Goal: Task Accomplishment & Management: Complete application form

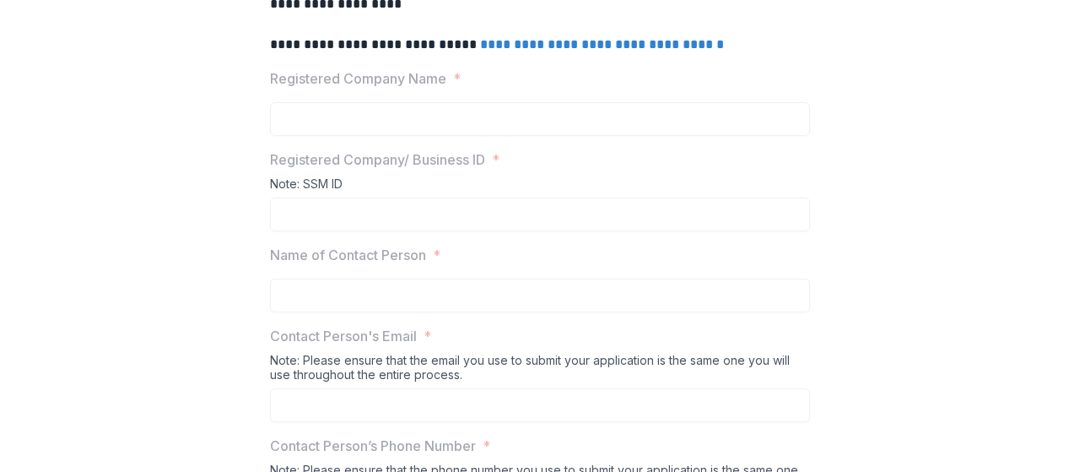
scroll to position [253, 0]
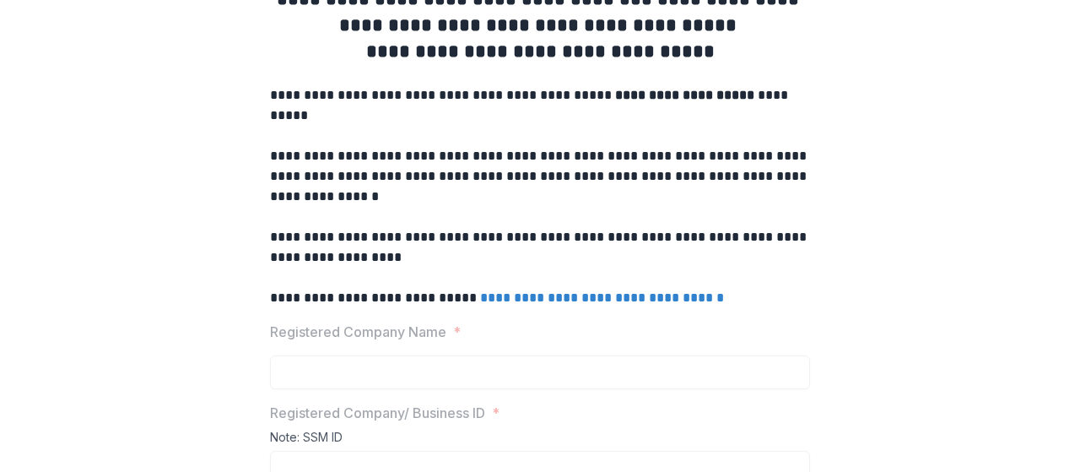
click at [567, 304] on link "**********" at bounding box center [602, 297] width 244 height 13
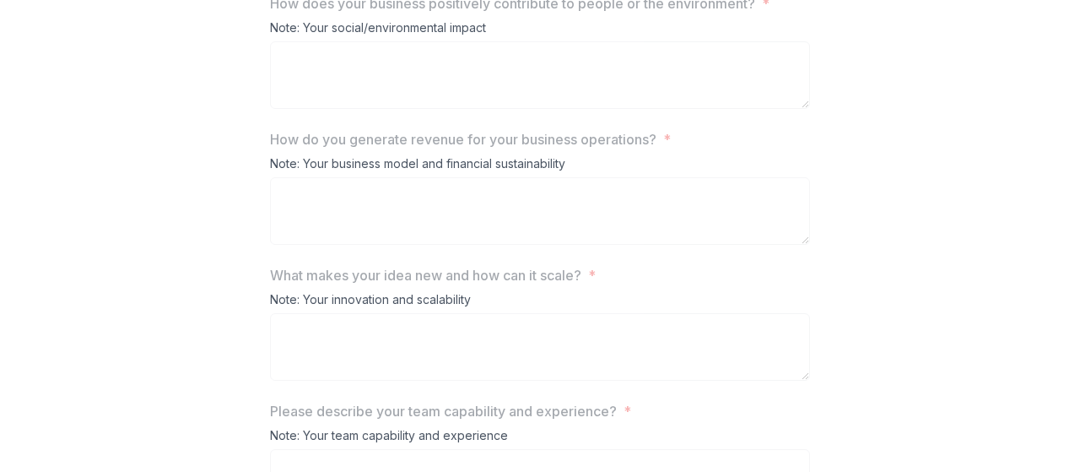
scroll to position [1941, 0]
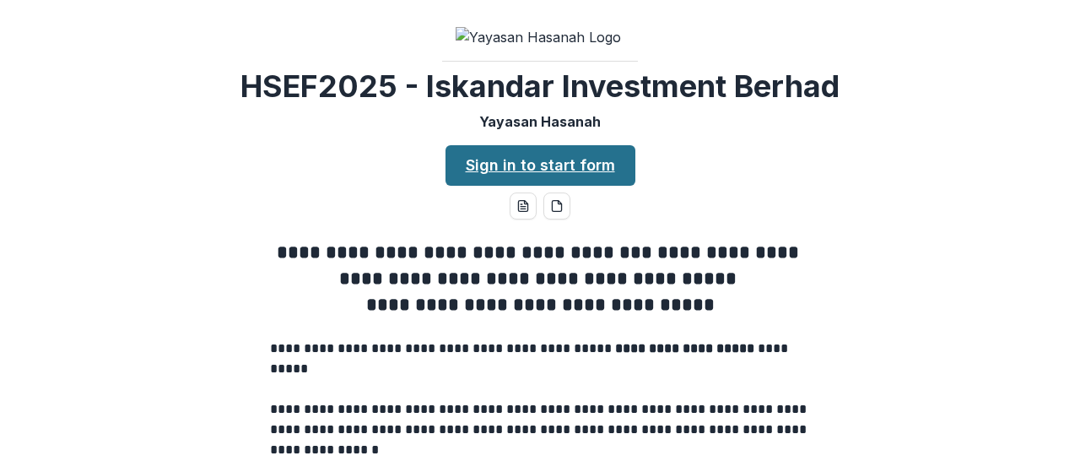
click at [537, 186] on link "Sign in to start form" at bounding box center [541, 165] width 190 height 41
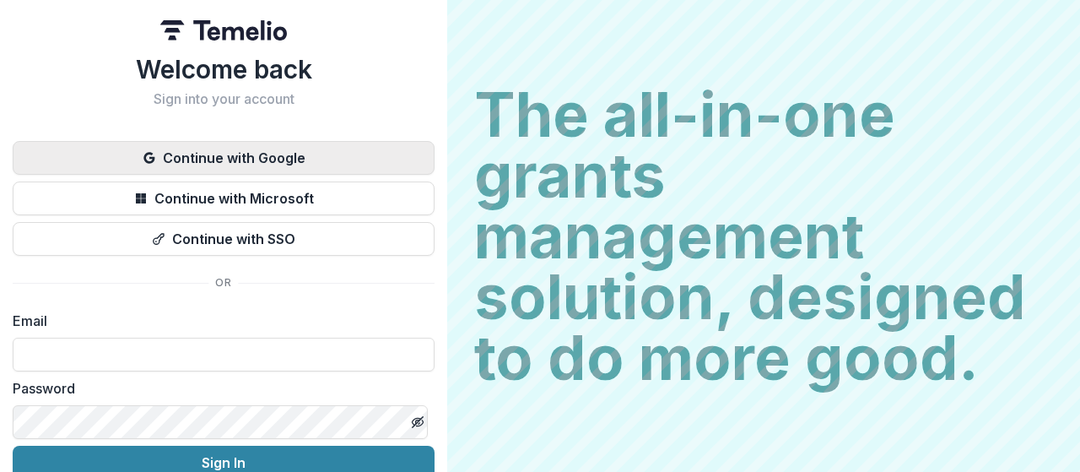
click at [263, 165] on button "Continue with Google" at bounding box center [224, 158] width 422 height 34
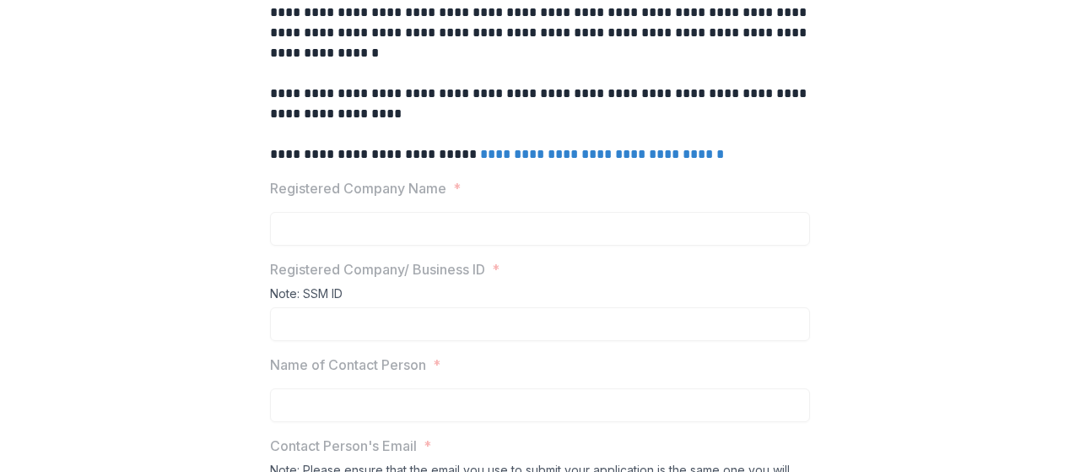
scroll to position [169, 0]
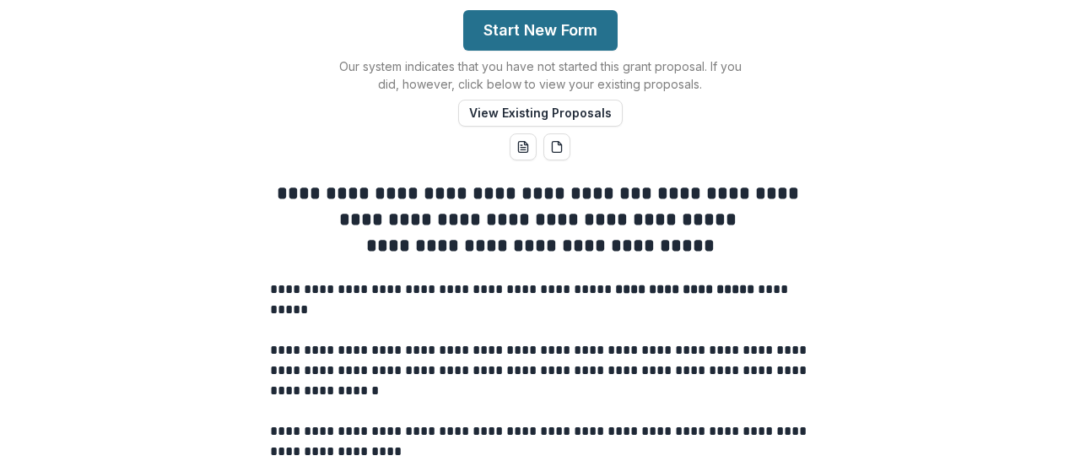
click at [549, 51] on button "Start New Form" at bounding box center [540, 30] width 154 height 41
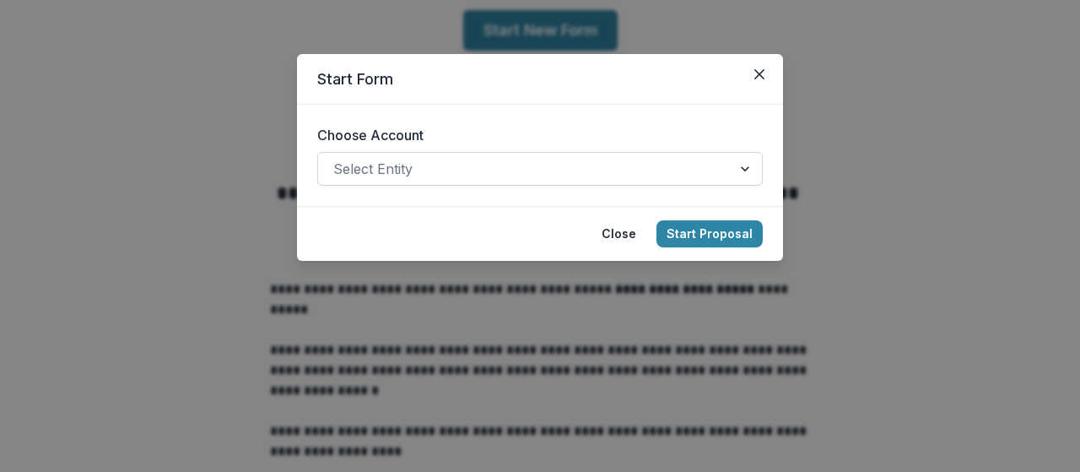
click at [494, 170] on div at bounding box center [524, 169] width 383 height 24
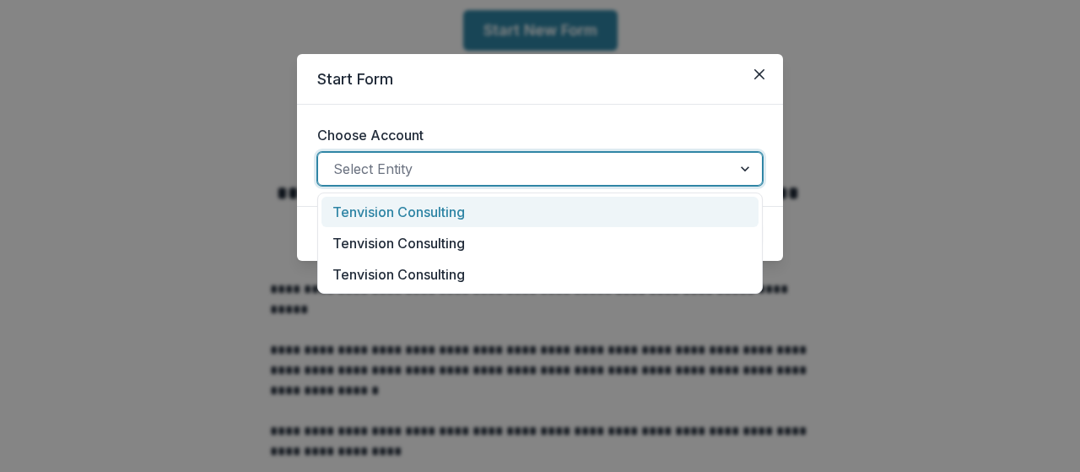
click at [506, 206] on div "Tenvision Consulting" at bounding box center [540, 212] width 437 height 31
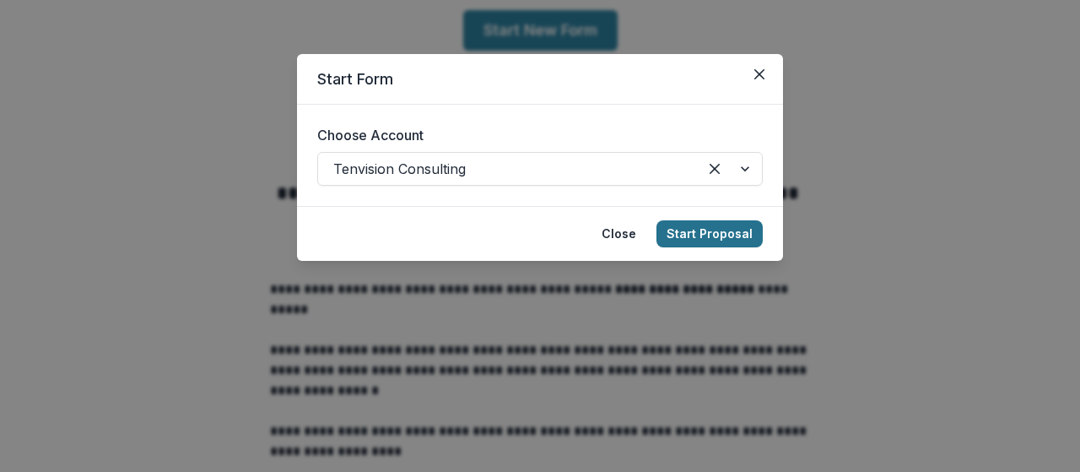
click at [694, 226] on button "Start Proposal" at bounding box center [710, 233] width 106 height 27
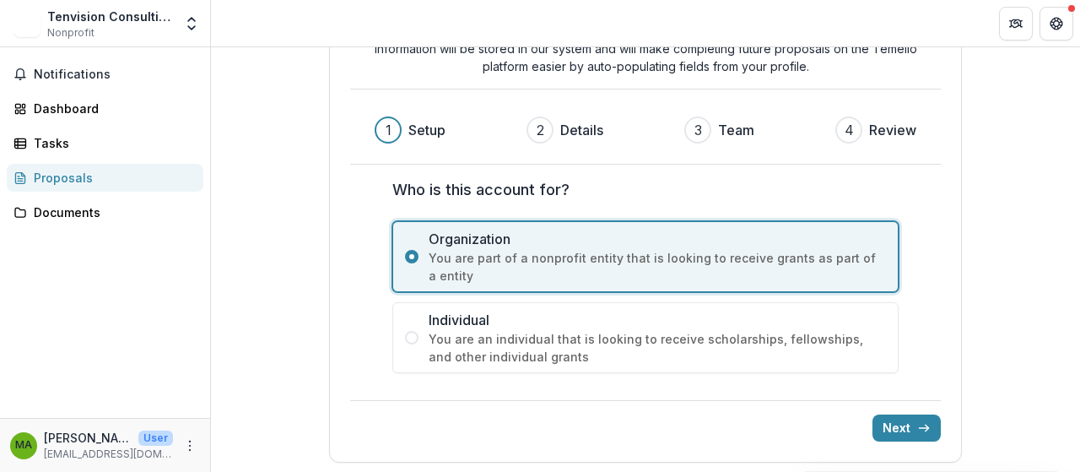
scroll to position [108, 0]
click at [877, 423] on button "Next" at bounding box center [907, 426] width 68 height 27
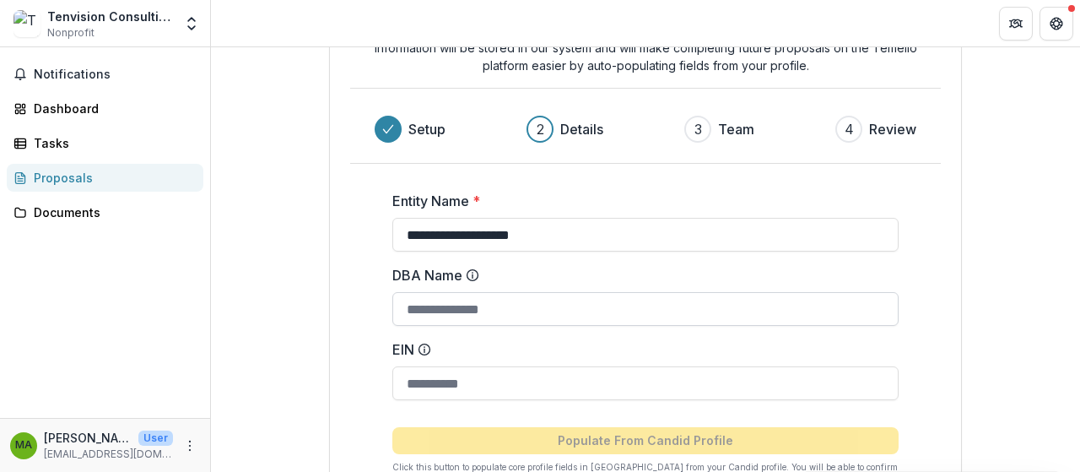
click at [516, 306] on input "DBA Name" at bounding box center [645, 309] width 506 height 34
click at [329, 281] on div "**********" at bounding box center [645, 264] width 633 height 623
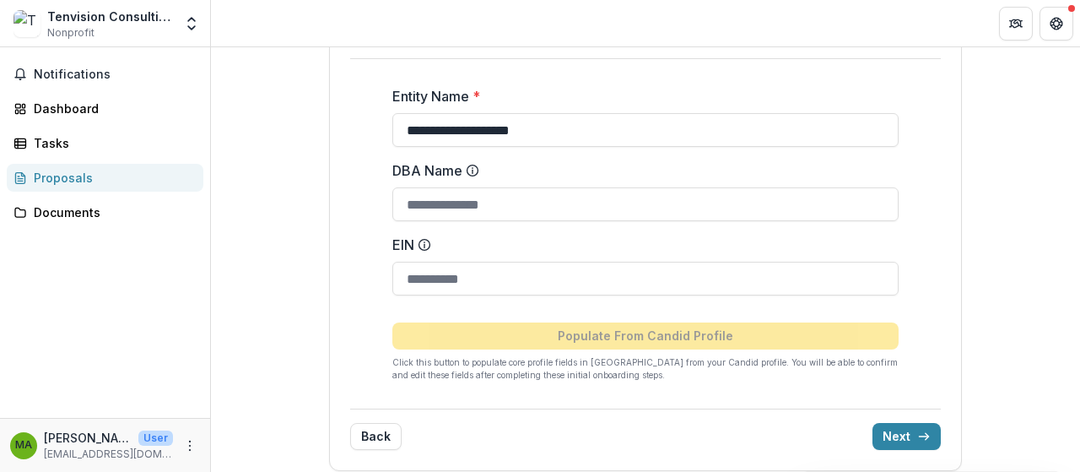
scroll to position [223, 0]
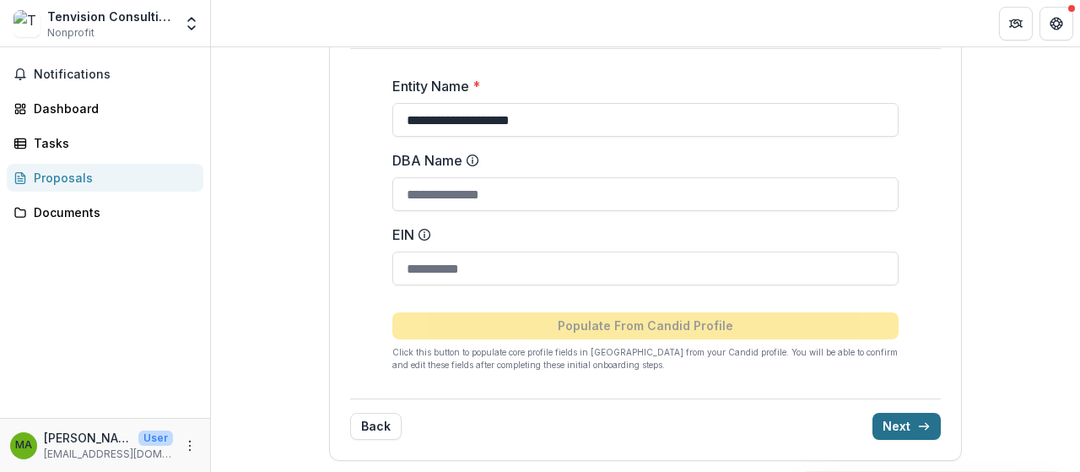
click at [905, 425] on button "Next" at bounding box center [907, 426] width 68 height 27
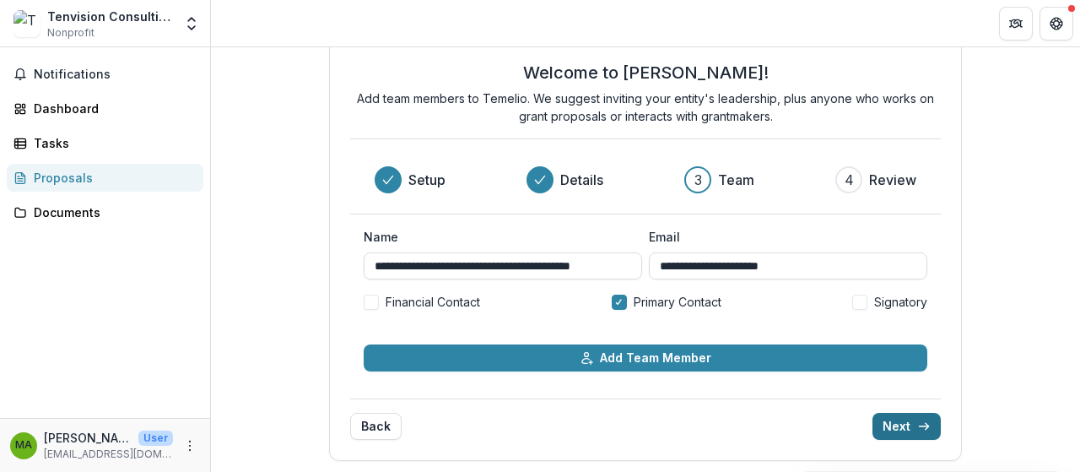
click at [894, 414] on button "Next" at bounding box center [907, 426] width 68 height 27
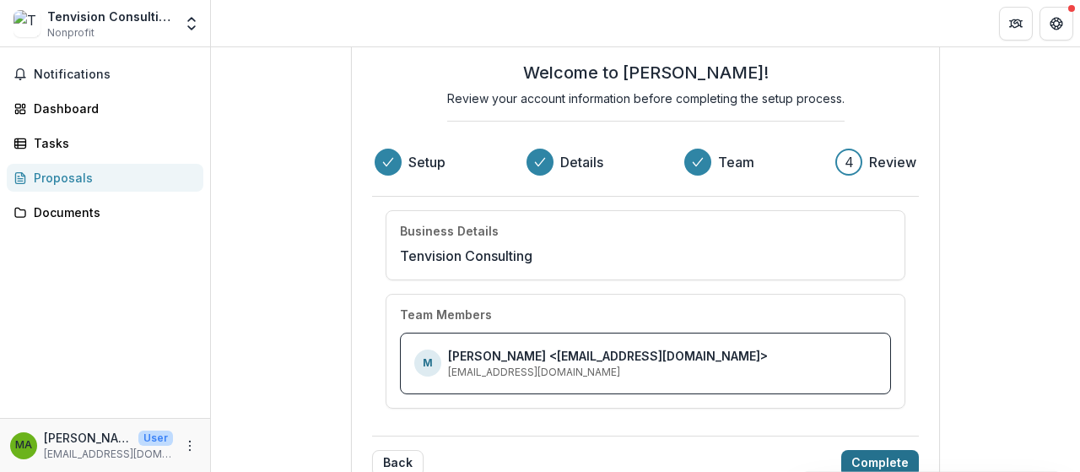
scroll to position [74, 0]
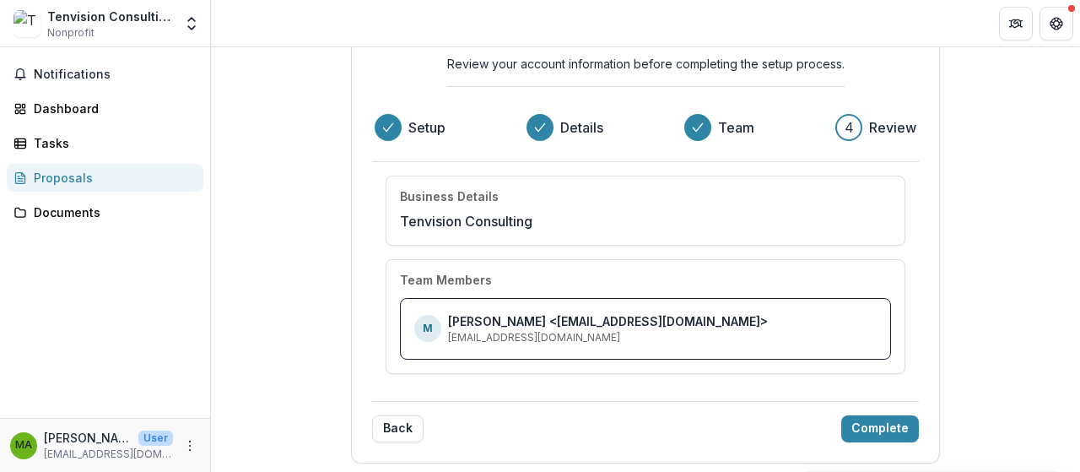
click at [690, 111] on div "Welcome to Temelio! Review your account information before completing the setup…" at bounding box center [646, 85] width 548 height 154
click at [689, 136] on div "Progress" at bounding box center [697, 127] width 27 height 27
click at [397, 429] on button "Back" at bounding box center [397, 428] width 51 height 27
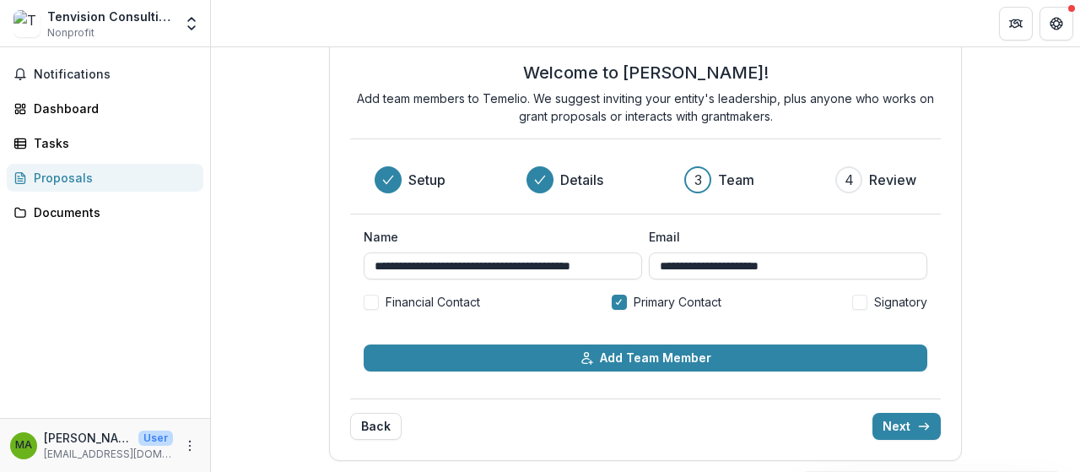
click at [689, 180] on div "3" at bounding box center [697, 179] width 27 height 27
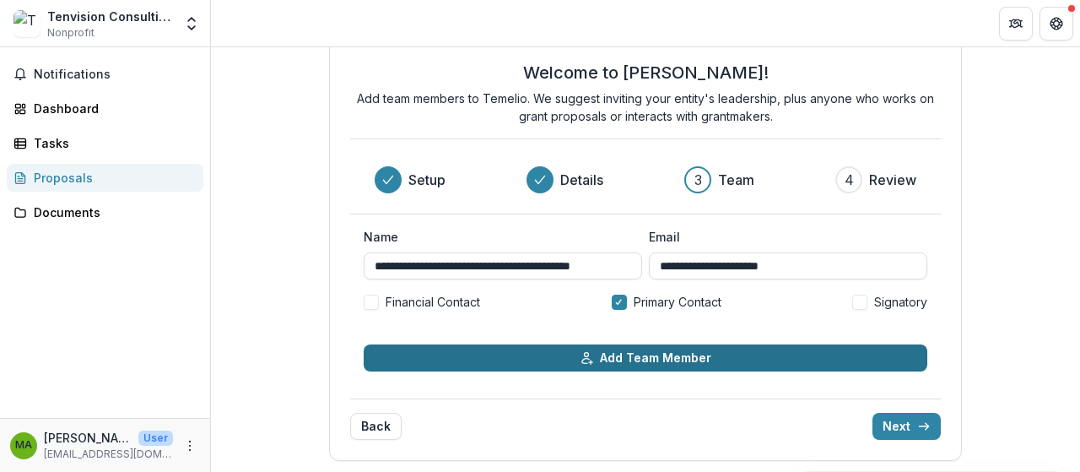
click at [530, 365] on button "Add Team Member" at bounding box center [646, 357] width 564 height 27
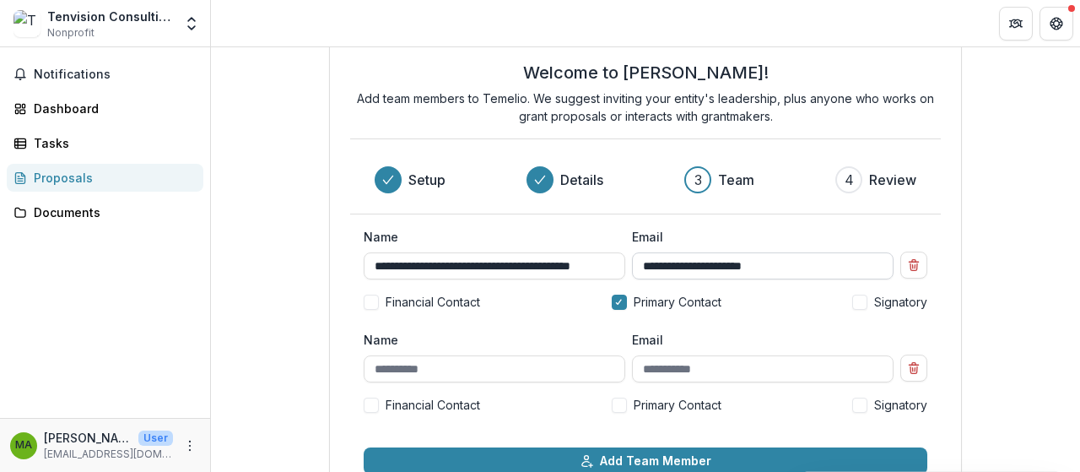
scroll to position [0, 40]
drag, startPoint x: 495, startPoint y: 264, endPoint x: 670, endPoint y: 273, distance: 174.9
click at [670, 273] on div "**********" at bounding box center [646, 253] width 564 height 51
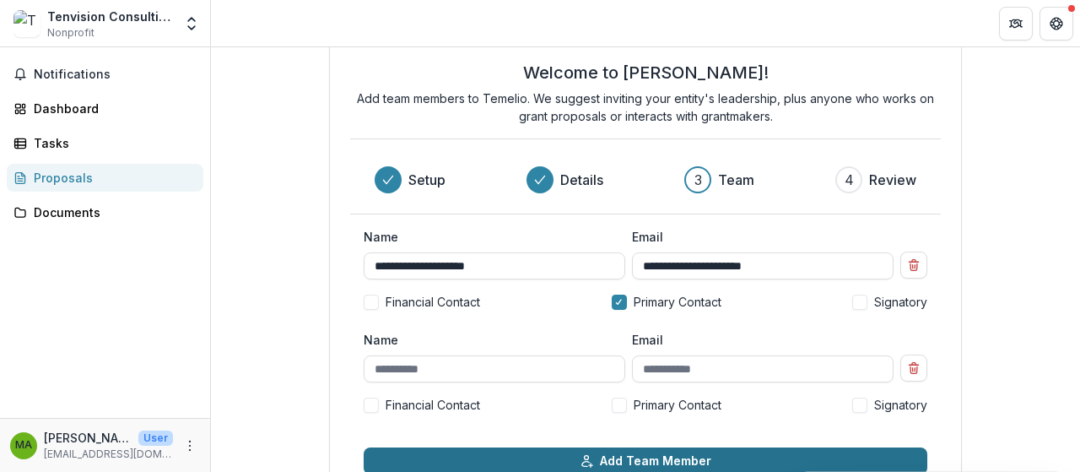
scroll to position [0, 0]
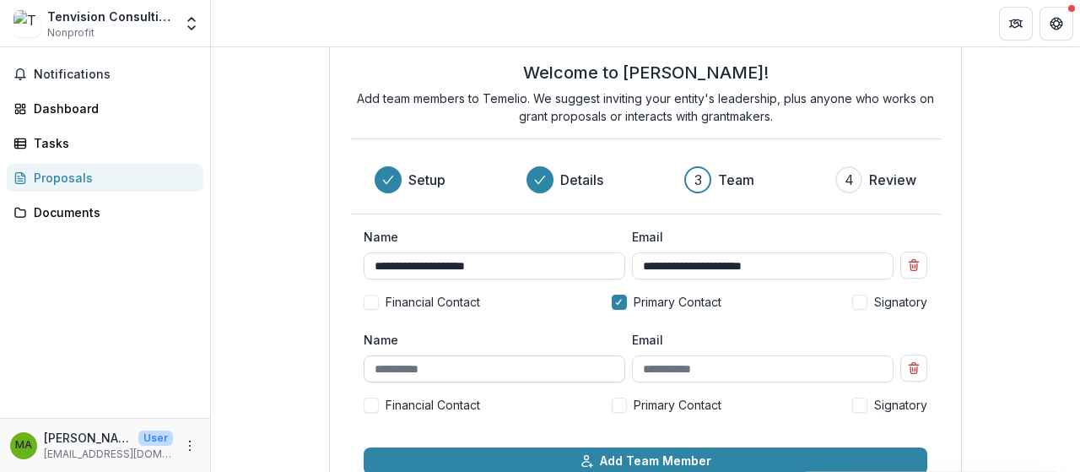
type input "**********"
click at [381, 362] on input "Name" at bounding box center [495, 368] width 262 height 27
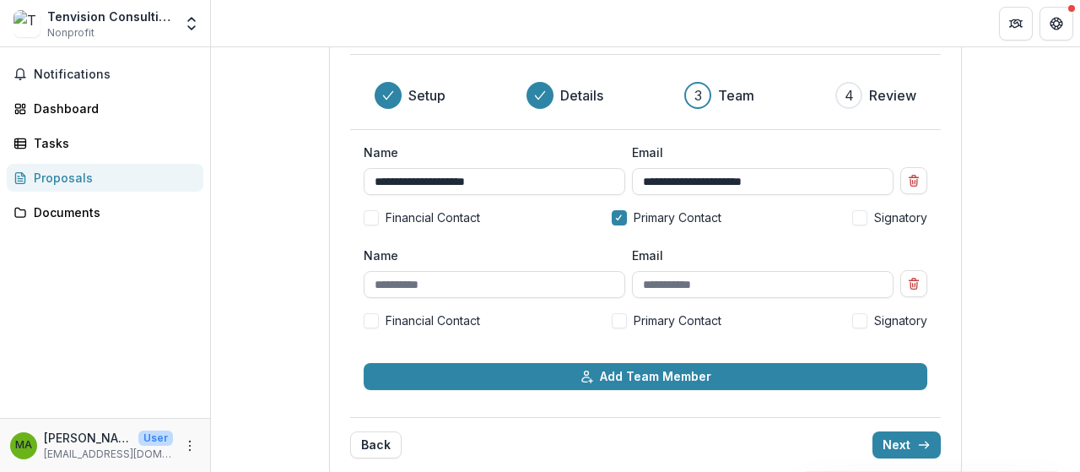
scroll to position [143, 0]
